Goal: Information Seeking & Learning: Find specific page/section

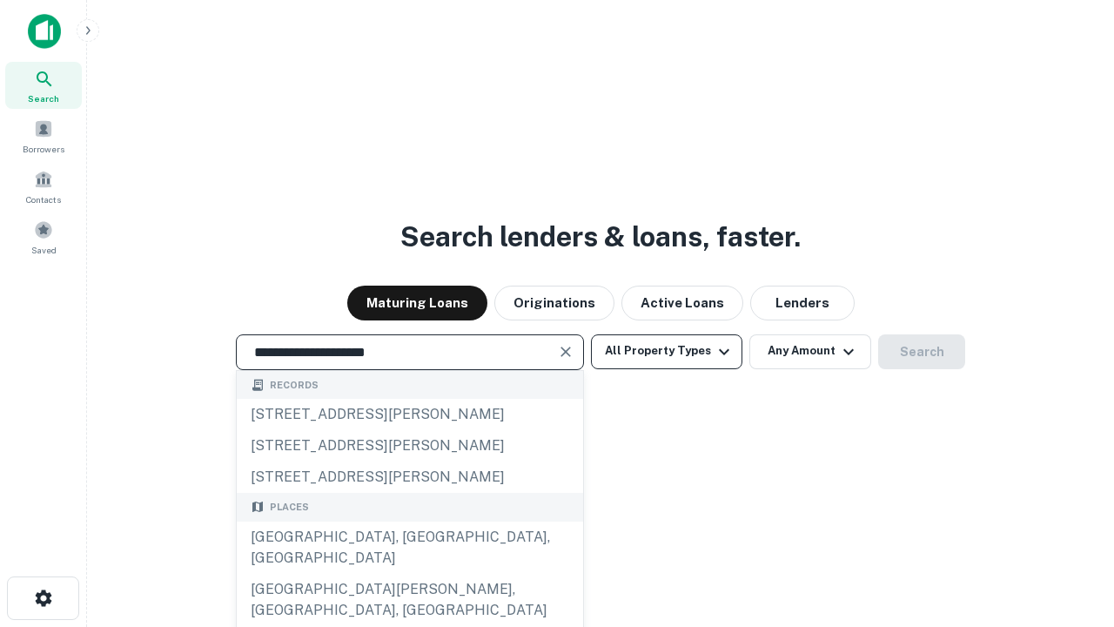
click at [409, 574] on div "[GEOGRAPHIC_DATA], [GEOGRAPHIC_DATA], [GEOGRAPHIC_DATA]" at bounding box center [410, 548] width 347 height 52
click at [667, 351] on button "All Property Types" at bounding box center [666, 351] width 151 height 35
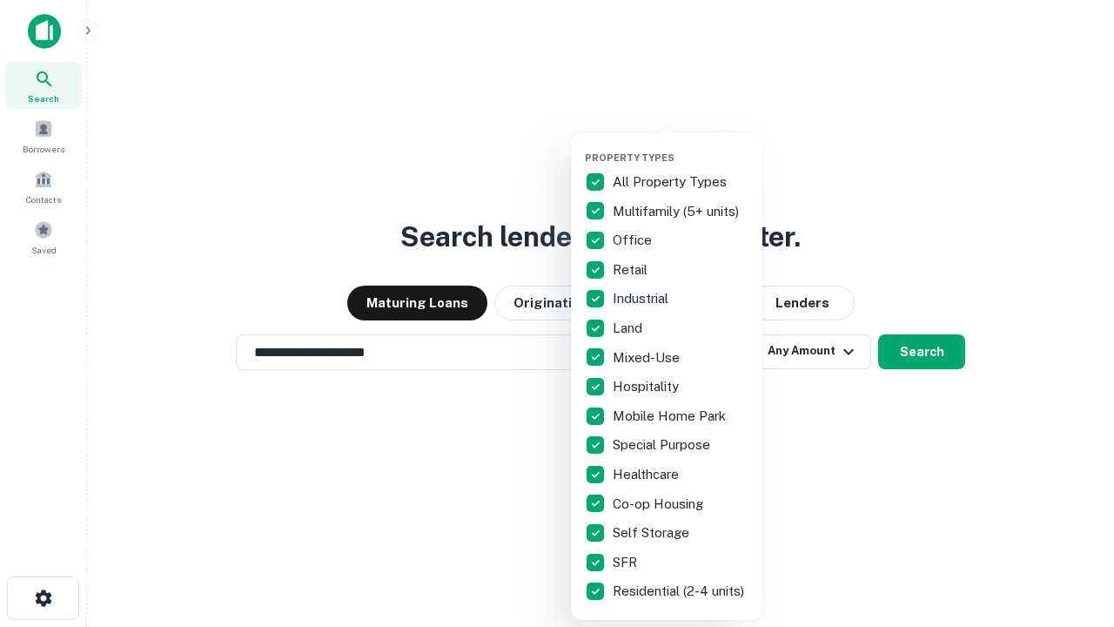
type input "**********"
click at [681, 146] on button "button" at bounding box center [681, 146] width 192 height 1
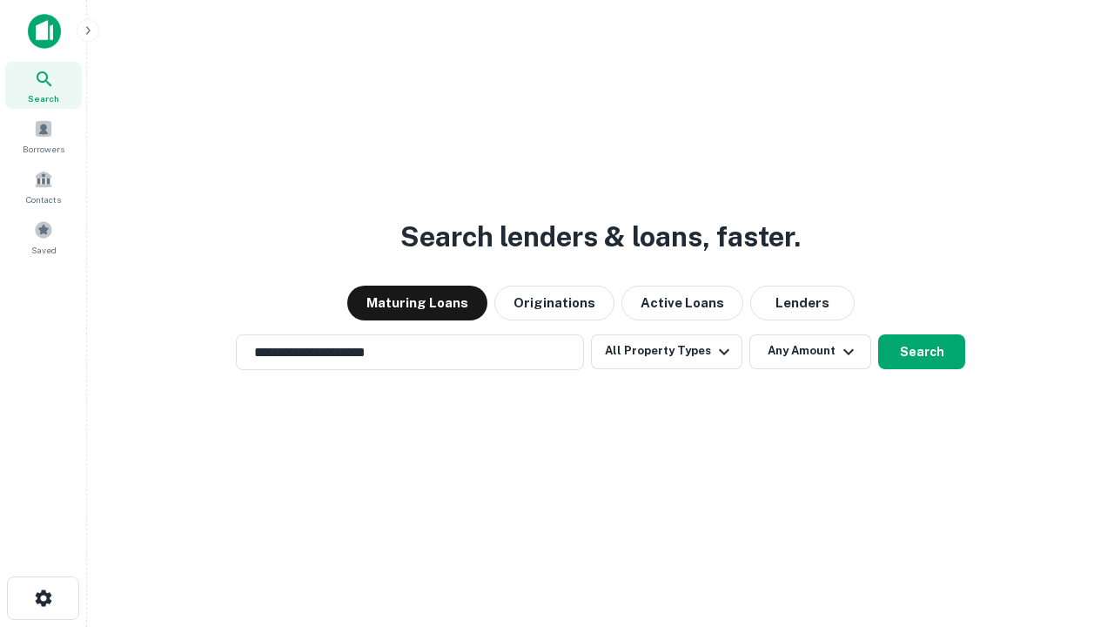
scroll to position [27, 0]
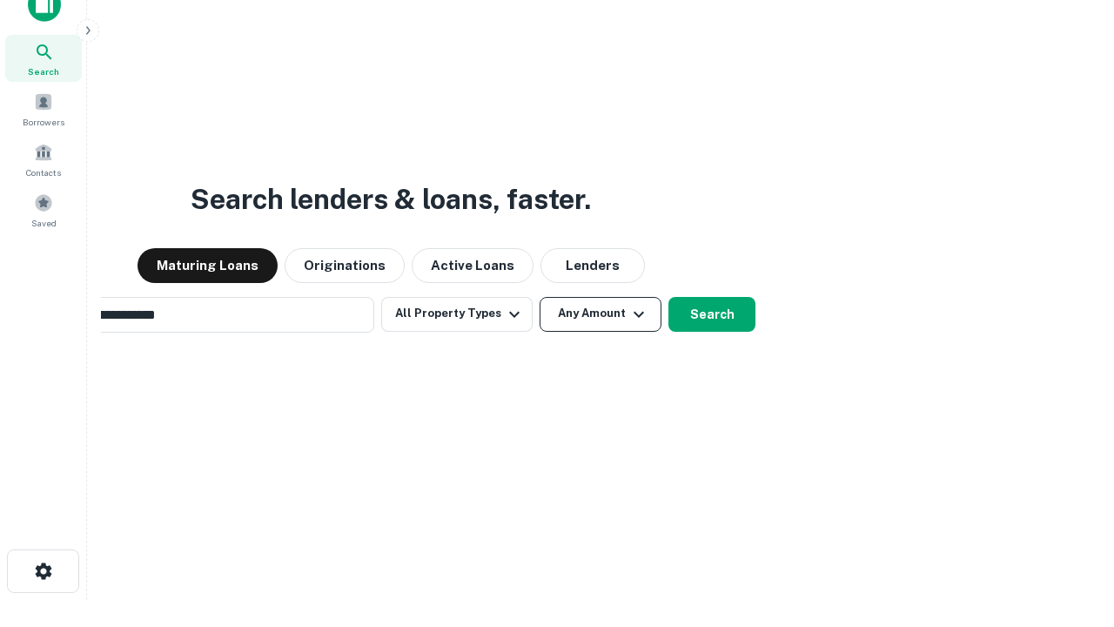
click at [540, 297] on button "Any Amount" at bounding box center [601, 314] width 122 height 35
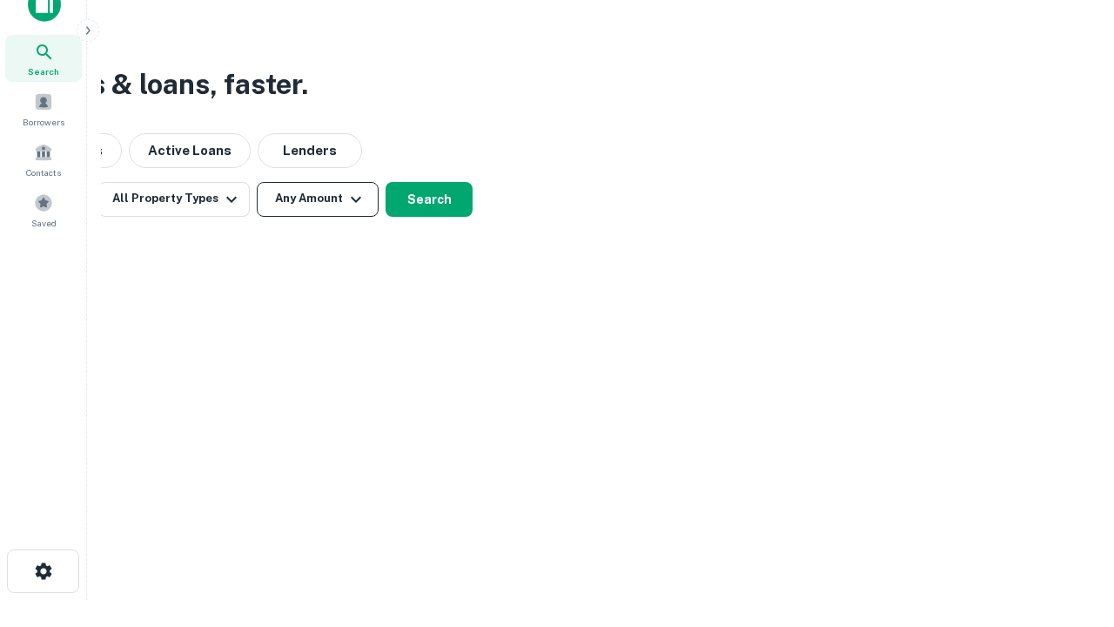
scroll to position [28, 0]
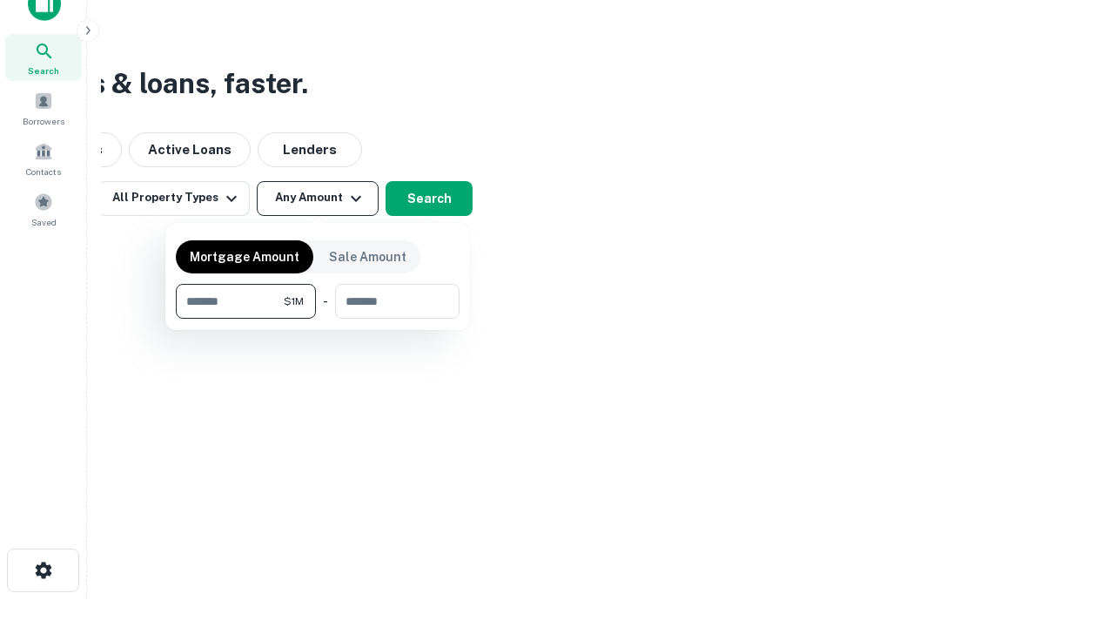
type input "*******"
click at [318, 319] on button "button" at bounding box center [318, 319] width 284 height 1
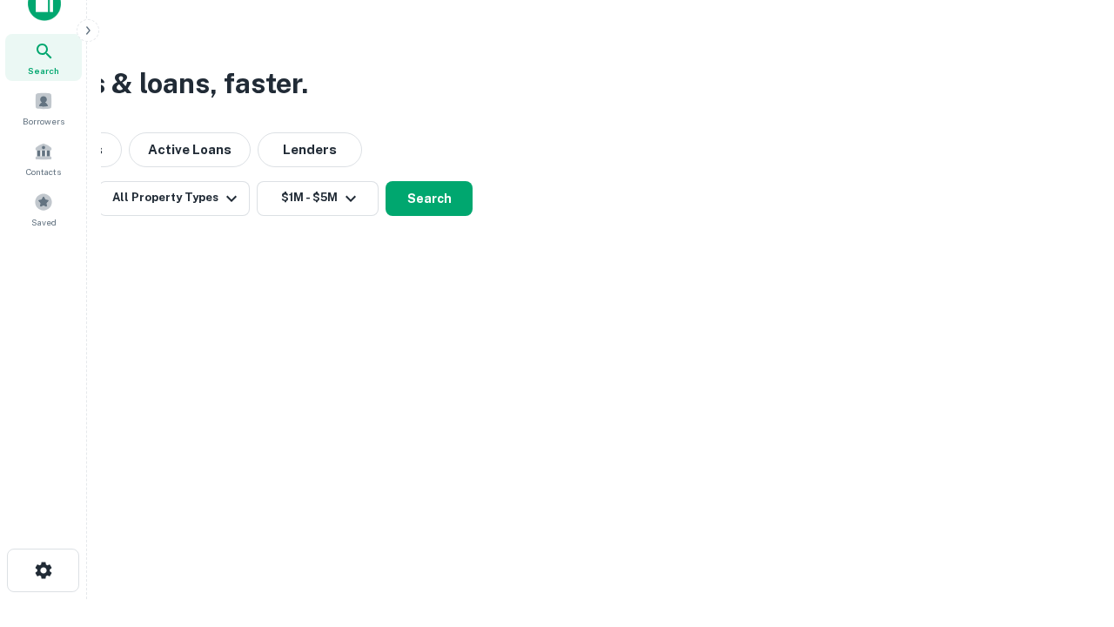
scroll to position [27, 0]
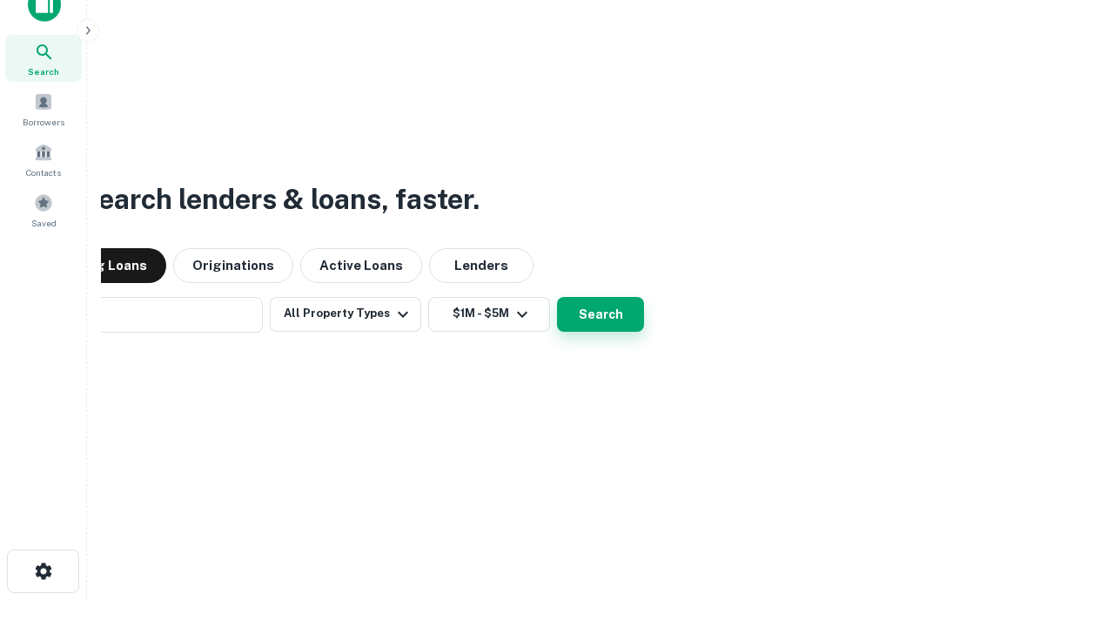
click at [557, 297] on button "Search" at bounding box center [600, 314] width 87 height 35
